Goal: Complete application form

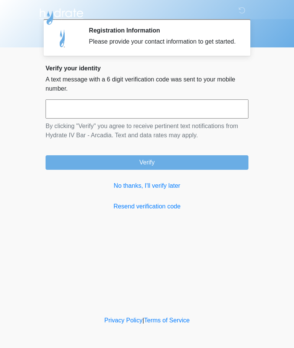
scroll to position [0, 0]
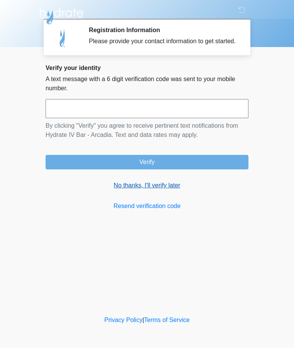
click at [175, 190] on link "No thanks, I'll verify later" at bounding box center [146, 185] width 203 height 9
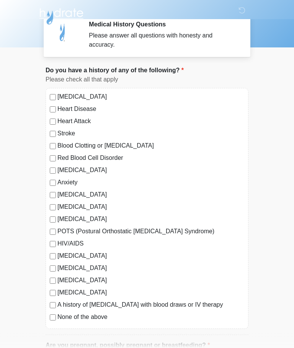
scroll to position [8, 0]
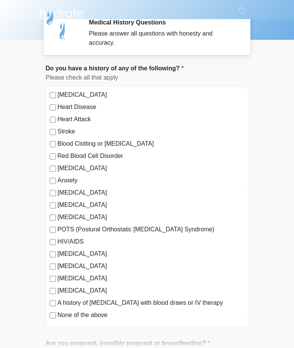
click at [63, 315] on label "None of the above" at bounding box center [150, 314] width 187 height 9
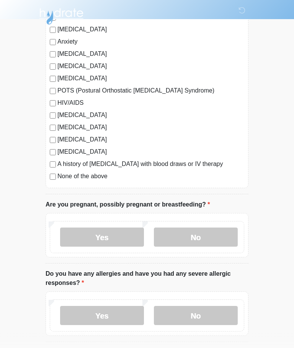
scroll to position [149, 0]
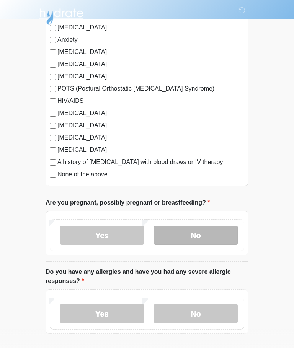
click at [202, 235] on label "No" at bounding box center [196, 235] width 84 height 19
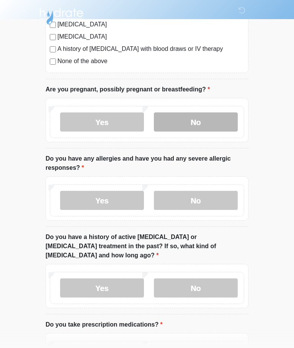
scroll to position [269, 0]
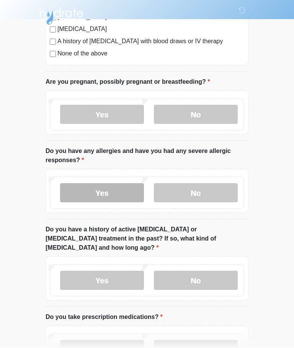
click at [123, 186] on label "Yes" at bounding box center [102, 192] width 84 height 19
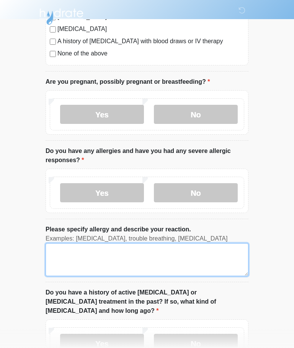
click at [187, 252] on textarea "Please specify allergy and describe your reaction." at bounding box center [146, 259] width 203 height 33
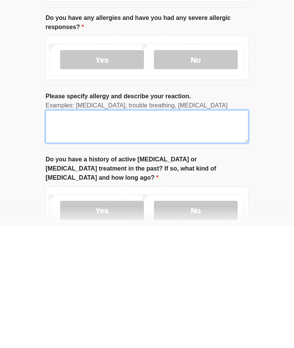
type textarea "*"
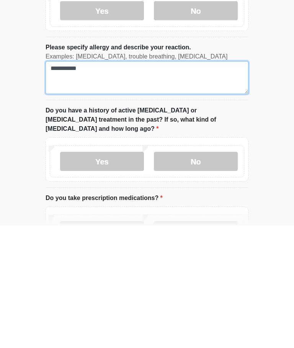
scroll to position [329, 0]
type textarea "**********"
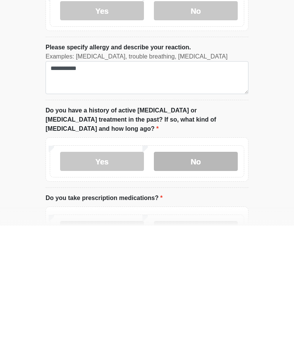
click at [213, 274] on label "No" at bounding box center [196, 283] width 84 height 19
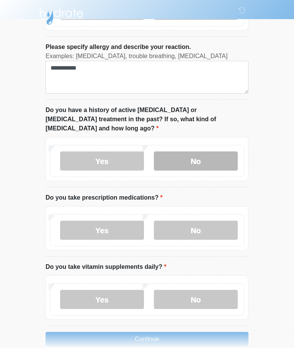
scroll to position [455, 0]
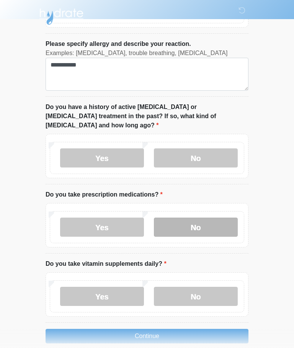
click at [206, 218] on label "No" at bounding box center [196, 227] width 84 height 19
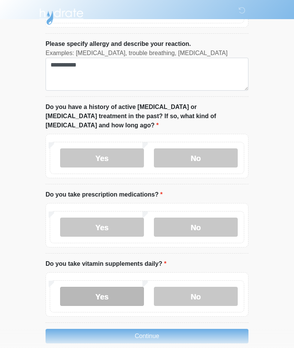
click at [127, 287] on label "Yes" at bounding box center [102, 296] width 84 height 19
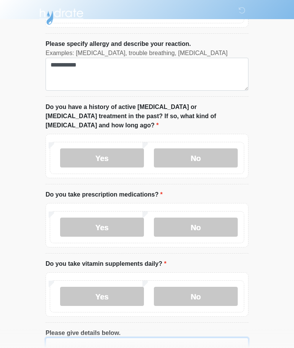
click at [144, 341] on textarea "Please give details below." at bounding box center [146, 354] width 203 height 33
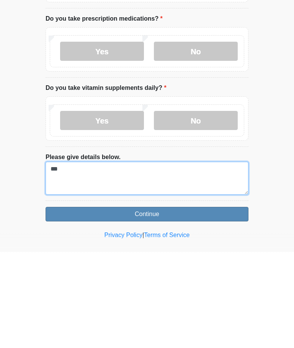
type textarea "***"
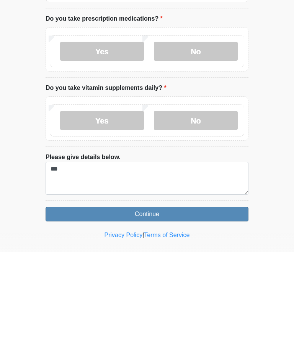
click at [214, 303] on button "Continue" at bounding box center [146, 310] width 203 height 15
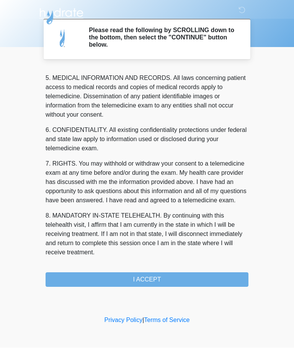
scroll to position [248, 0]
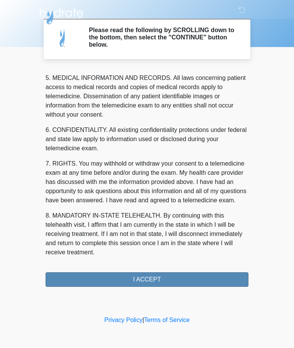
click at [196, 279] on button "I ACCEPT" at bounding box center [146, 280] width 203 height 15
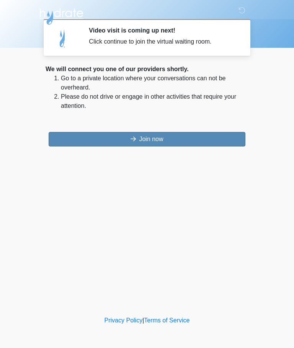
click at [182, 134] on button "Join now" at bounding box center [147, 139] width 196 height 15
